Goal: Book appointment/travel/reservation

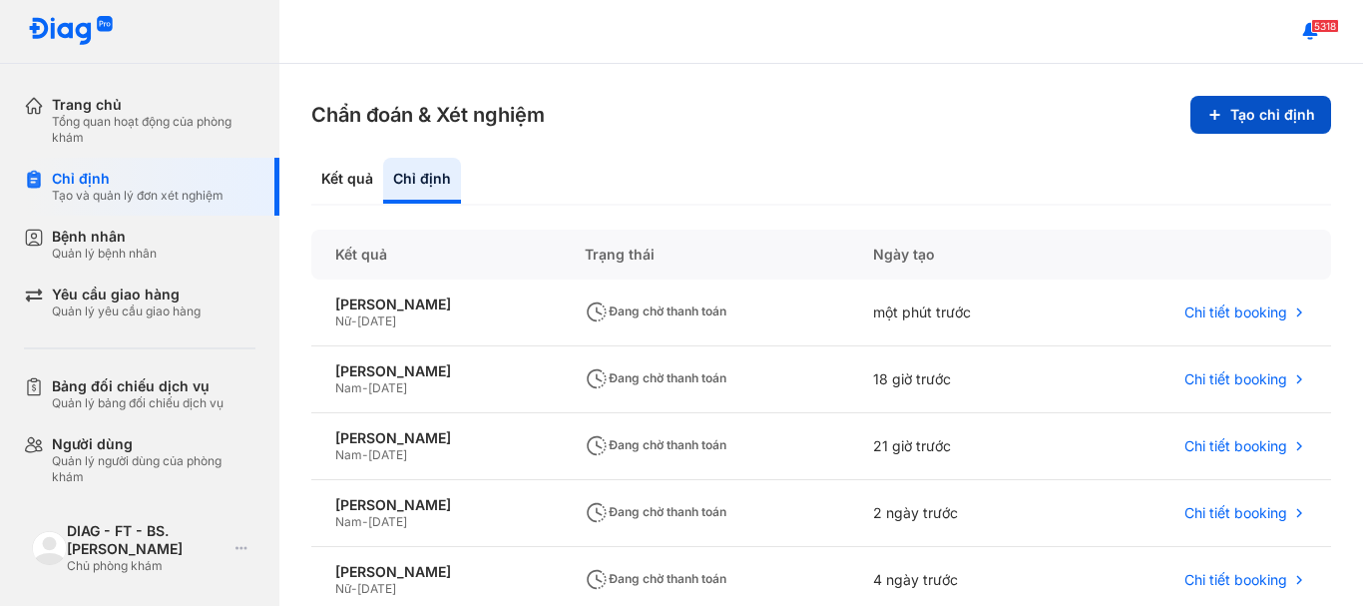
click at [1251, 118] on button "Tạo chỉ định" at bounding box center [1261, 115] width 141 height 38
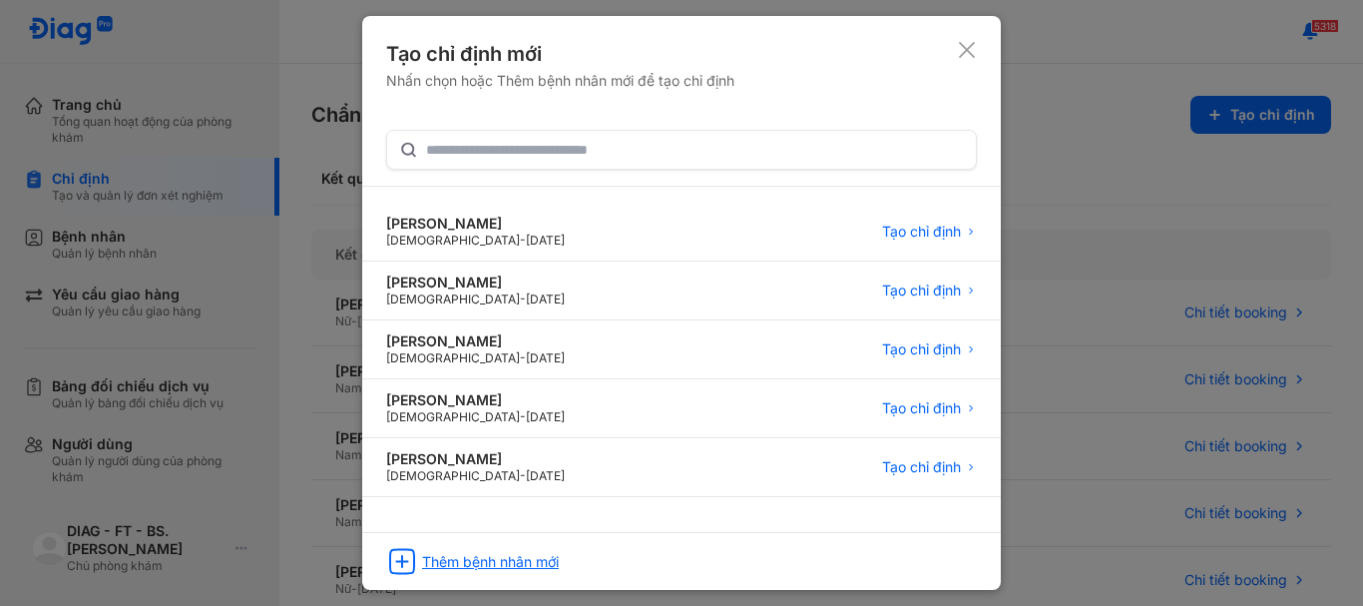
click at [488, 555] on div "Thêm bệnh nhân mới" at bounding box center [490, 562] width 137 height 18
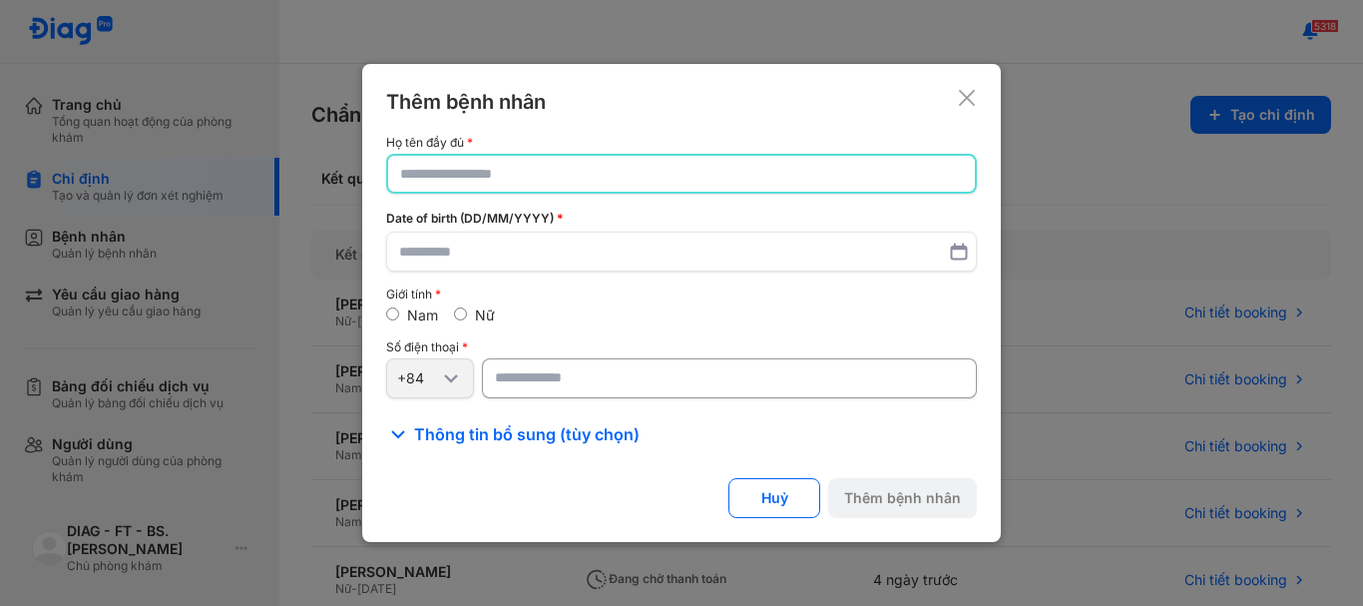
click at [458, 176] on input "text" at bounding box center [681, 174] width 563 height 36
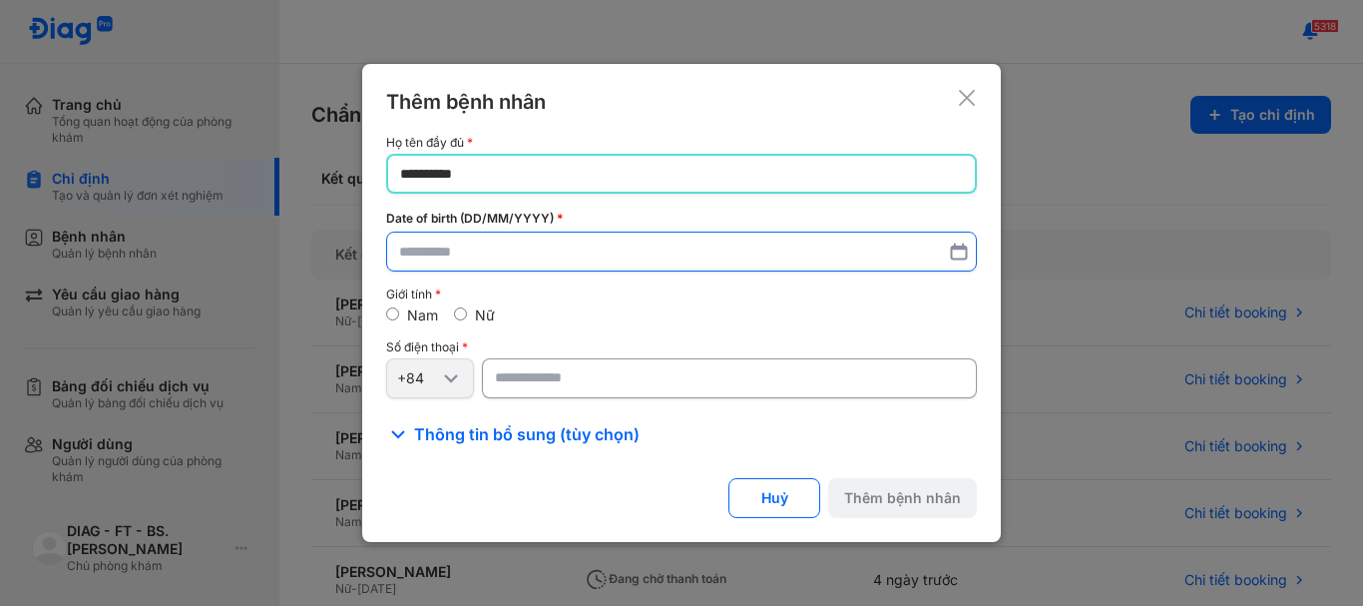
type input "**********"
click at [492, 246] on input "text" at bounding box center [681, 253] width 565 height 36
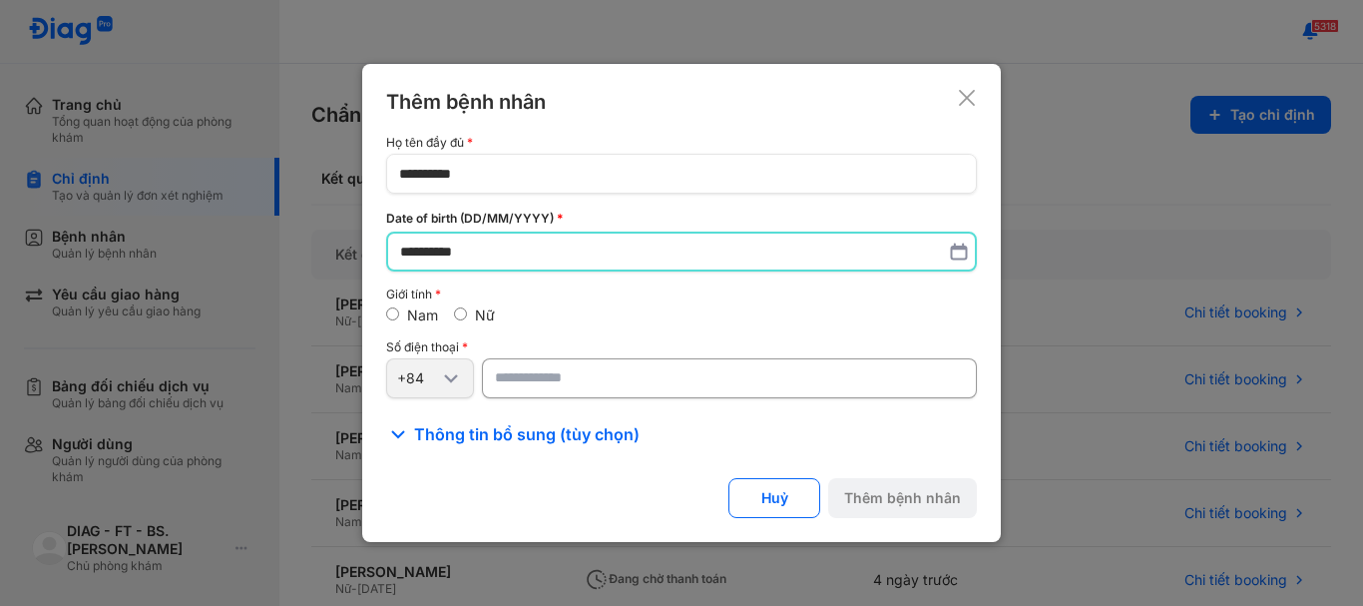
type input "**********"
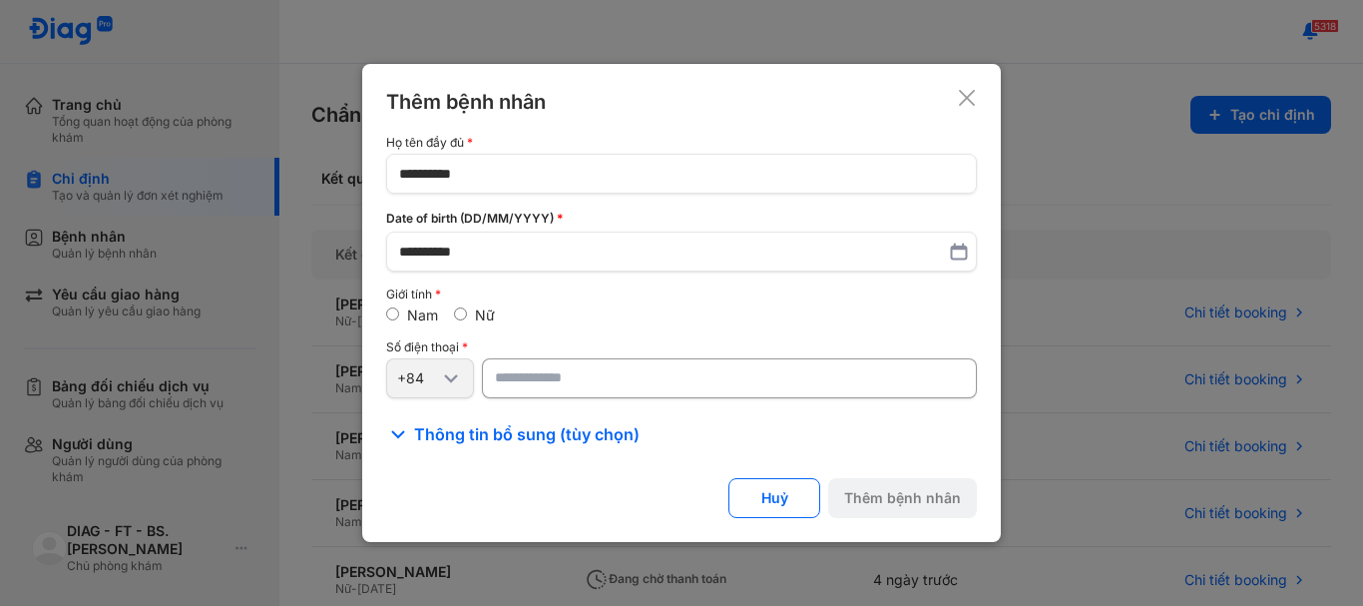
click at [554, 379] on input "number" at bounding box center [729, 378] width 495 height 40
type input "**********"
click at [901, 504] on button "Thêm bệnh nhân" at bounding box center [902, 498] width 149 height 40
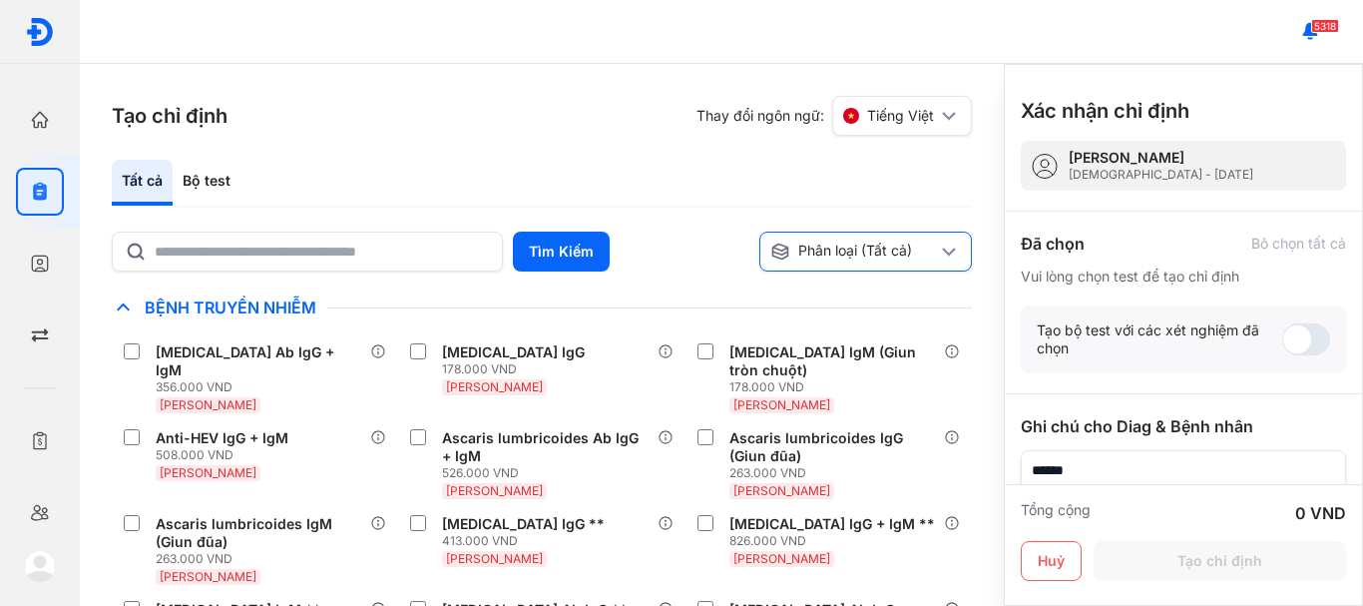
click at [943, 249] on use at bounding box center [949, 251] width 14 height 9
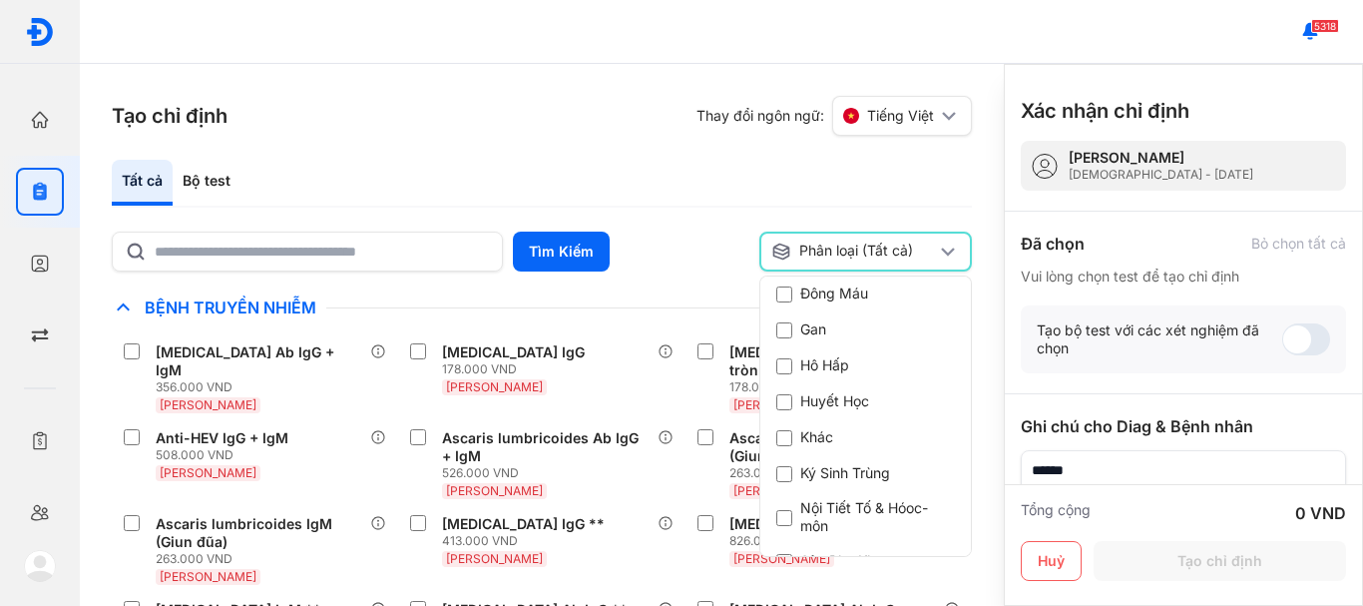
scroll to position [399, 0]
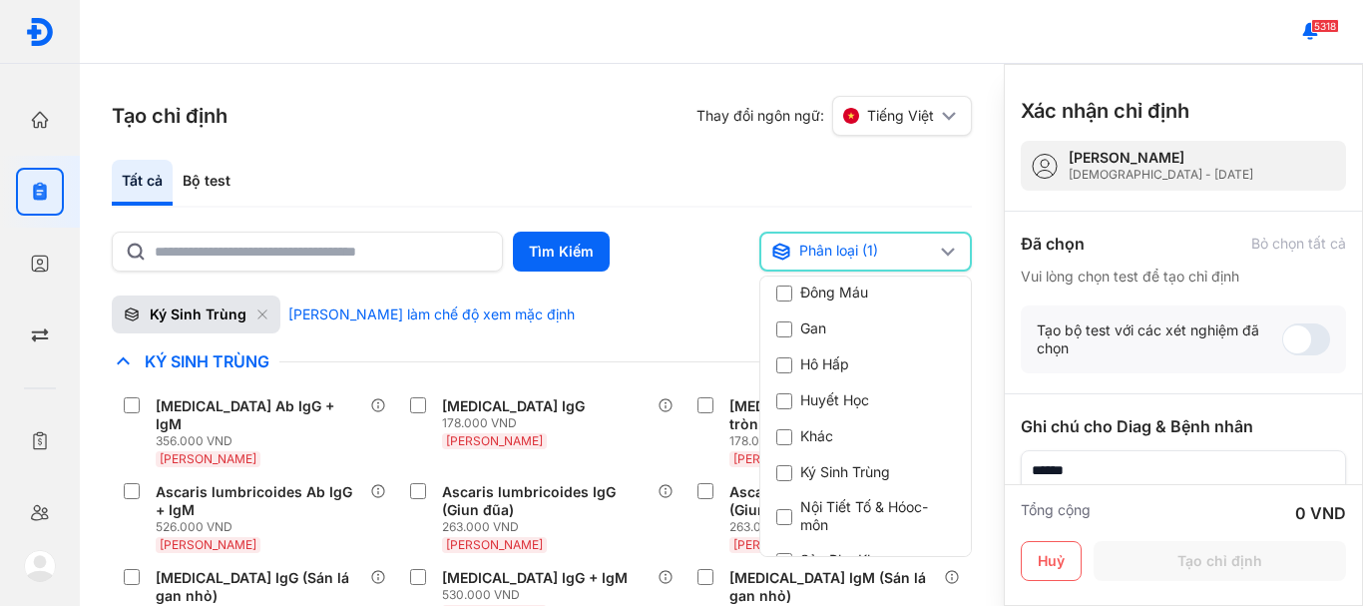
click at [984, 478] on div "Tạo chỉ định Thay đổi ngôn ngữ: Tiếng Việt Tất cả Bộ test Tìm Kiếm Phân loại (1…" at bounding box center [542, 335] width 924 height 542
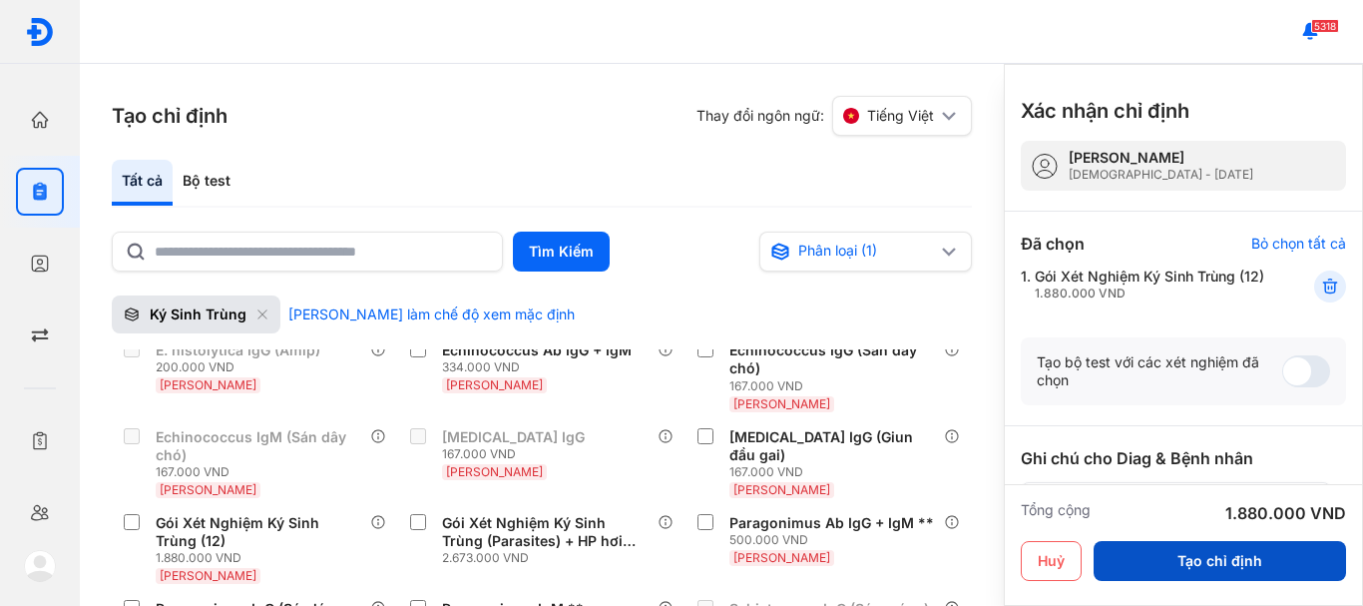
click at [1220, 562] on button "Tạo chỉ định" at bounding box center [1220, 561] width 252 height 40
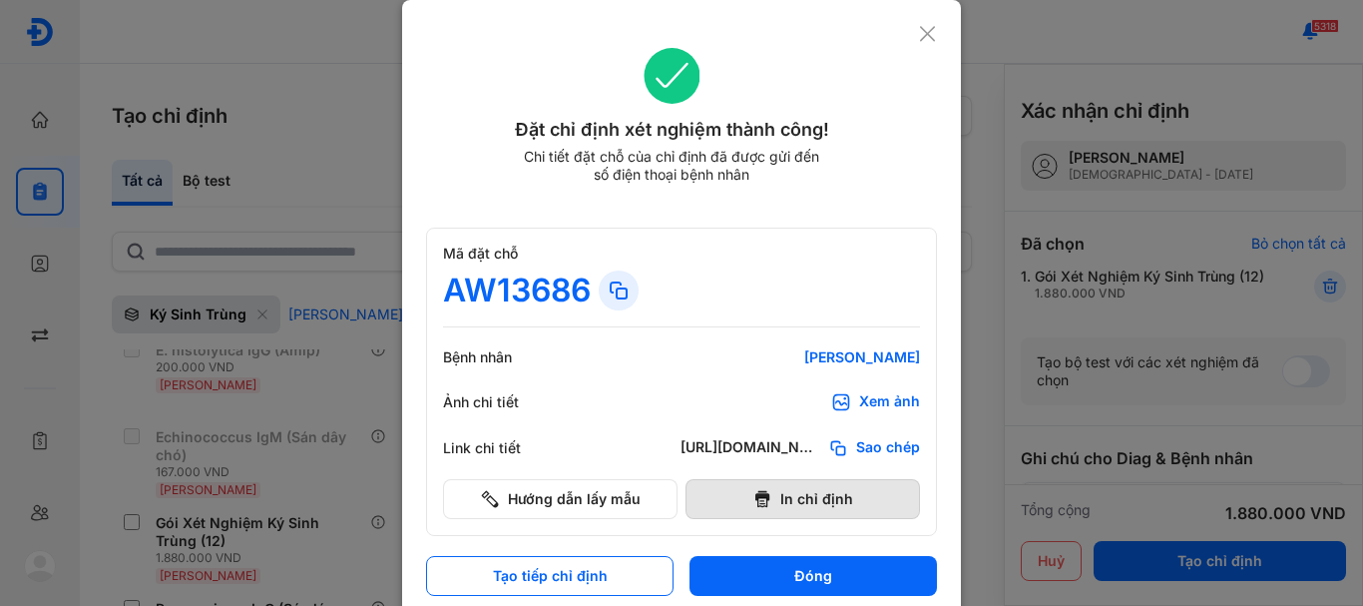
click at [818, 495] on button "In chỉ định" at bounding box center [803, 499] width 235 height 40
click at [924, 33] on icon at bounding box center [927, 34] width 19 height 20
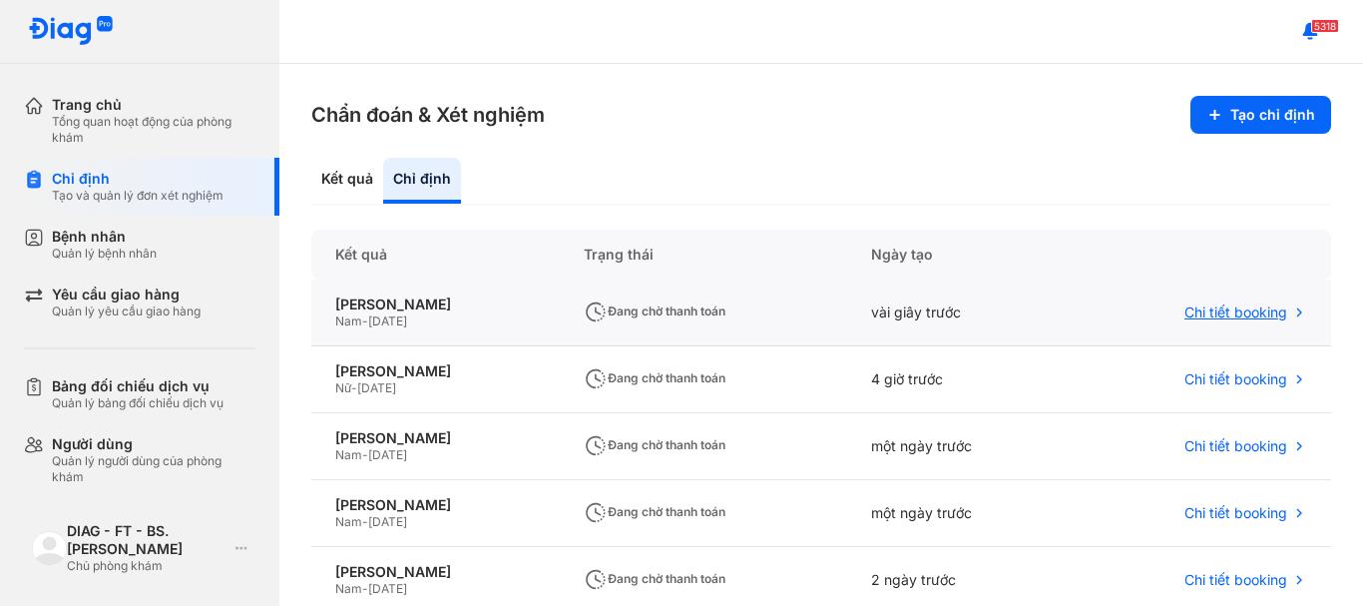
click at [1239, 314] on span "Chi tiết booking" at bounding box center [1236, 312] width 103 height 18
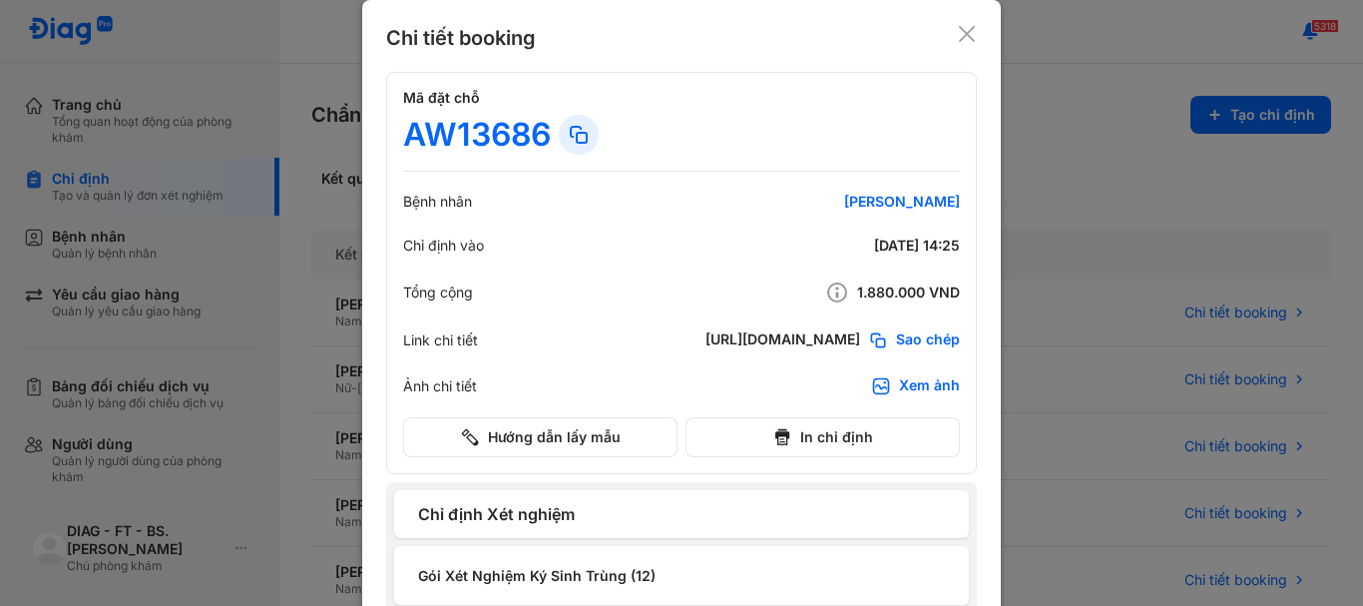
click at [963, 31] on use at bounding box center [967, 34] width 16 height 16
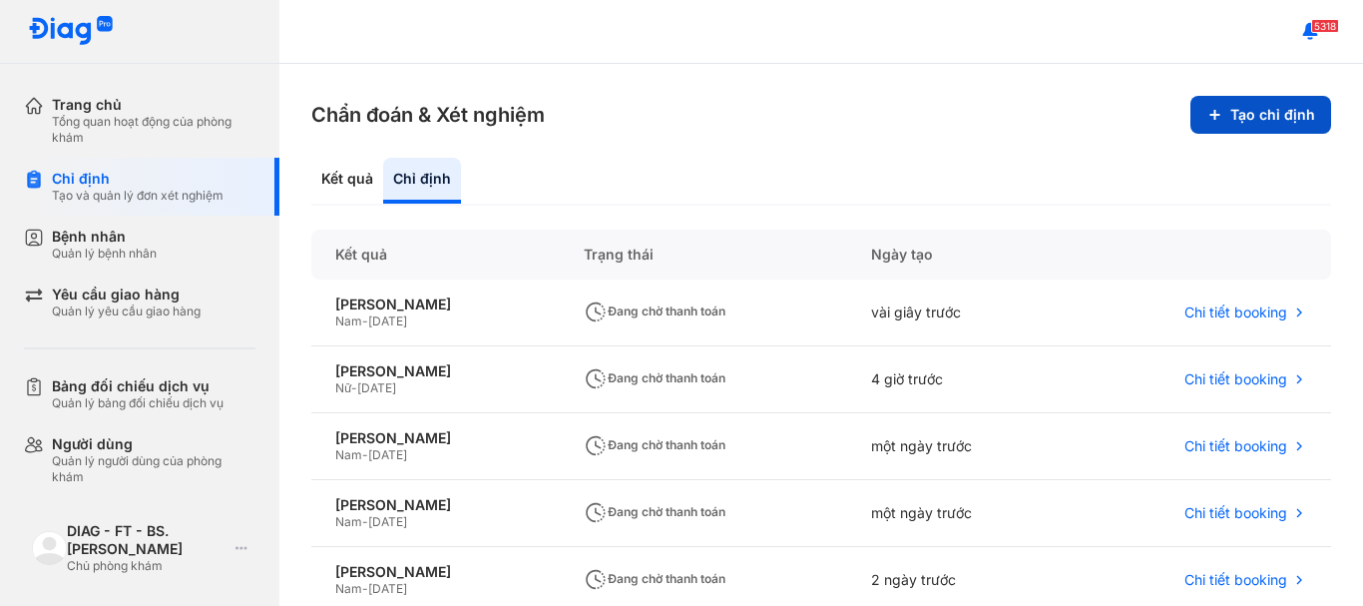
click at [1250, 117] on button "Tạo chỉ định" at bounding box center [1261, 115] width 141 height 38
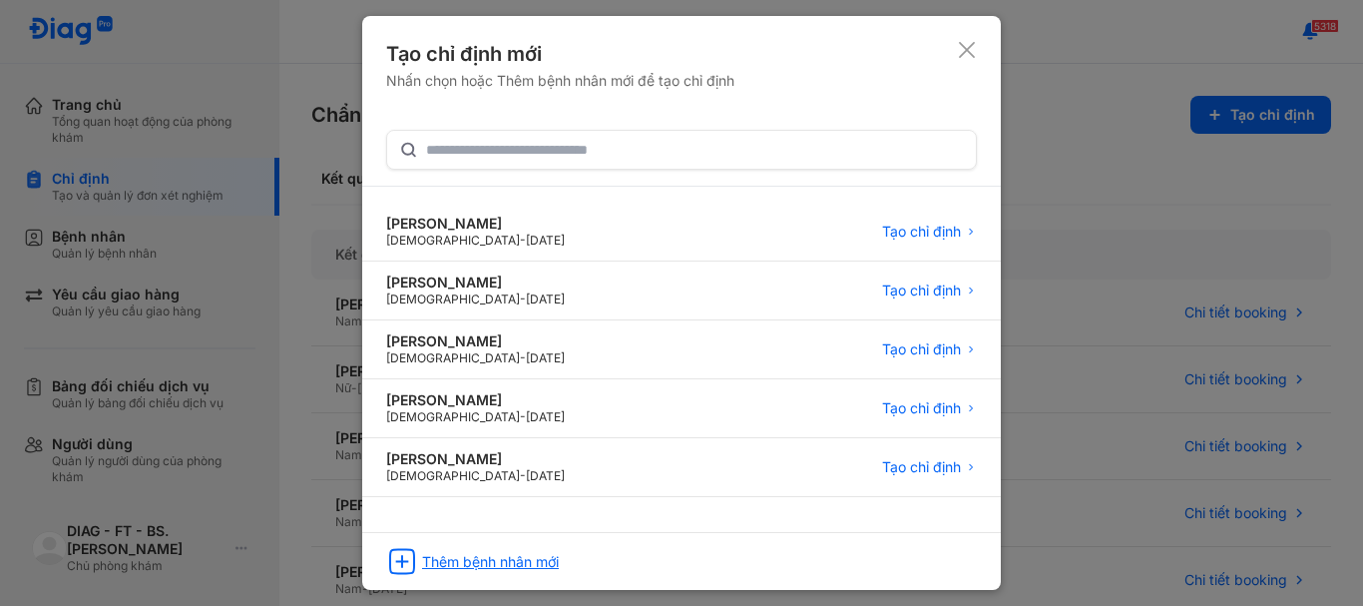
click at [468, 565] on div "Thêm bệnh nhân mới" at bounding box center [490, 562] width 137 height 18
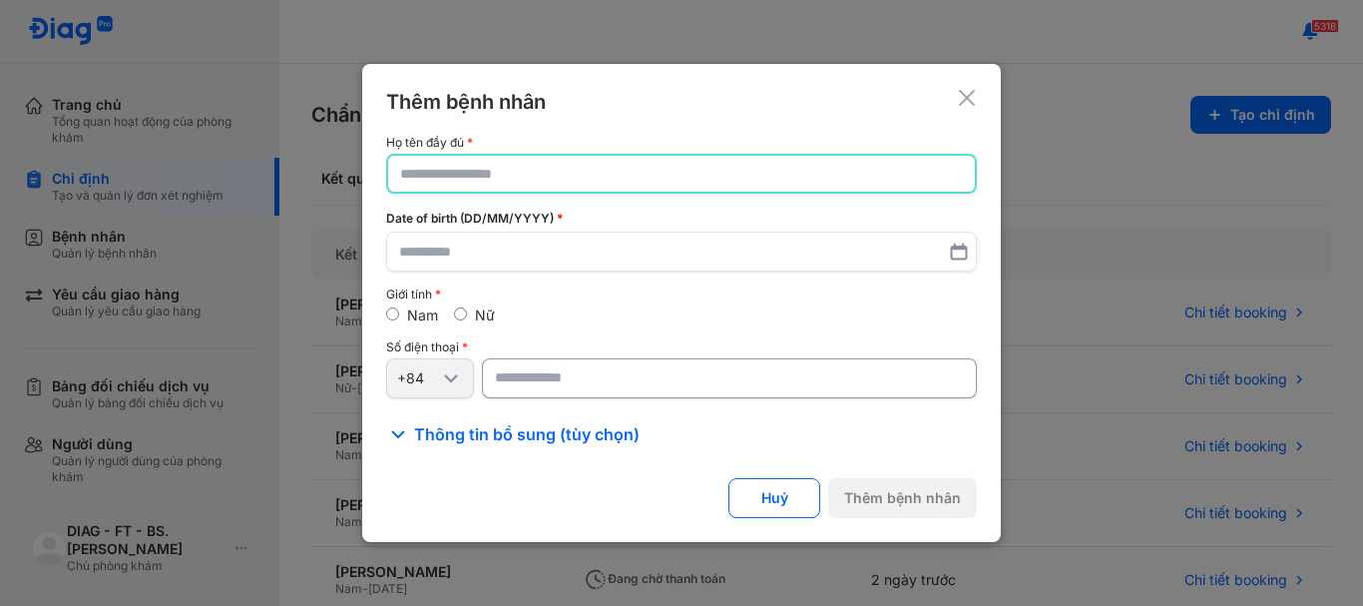
click at [440, 170] on input "text" at bounding box center [681, 174] width 563 height 36
type input "**********"
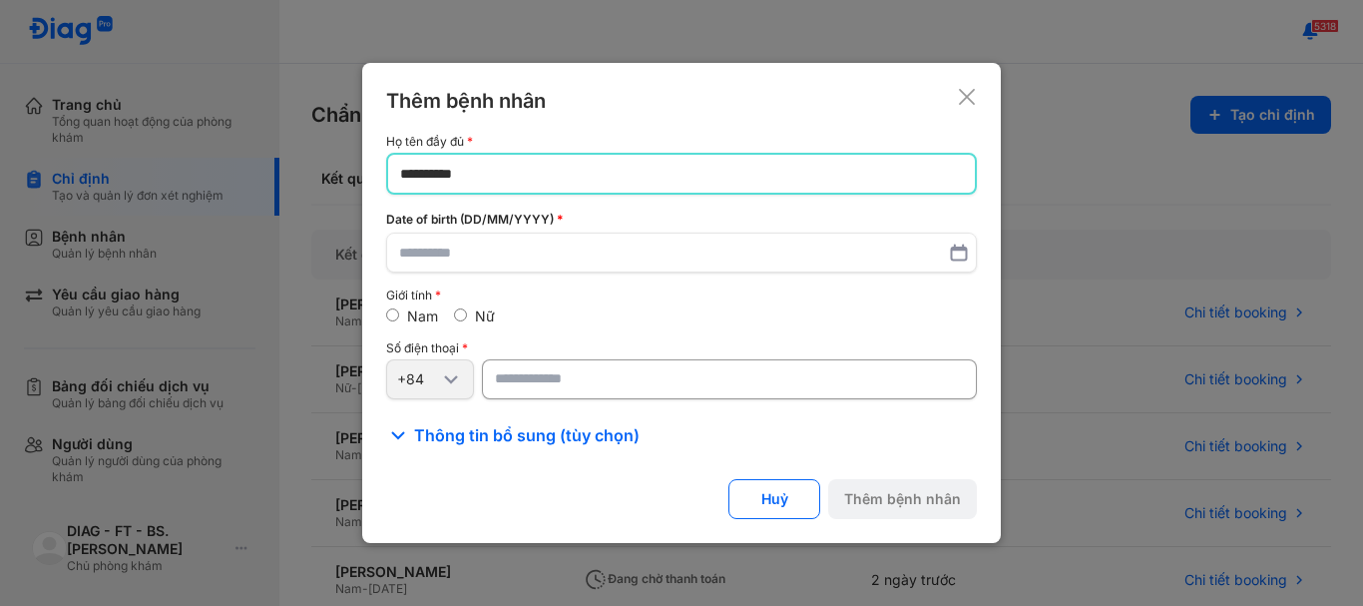
click at [965, 99] on icon at bounding box center [967, 97] width 20 height 20
